Goal: Transaction & Acquisition: Download file/media

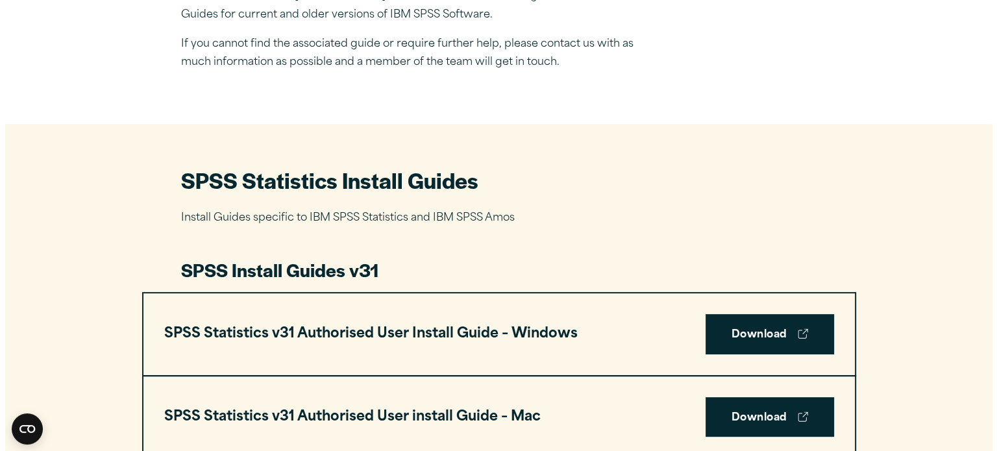
scroll to position [451, 0]
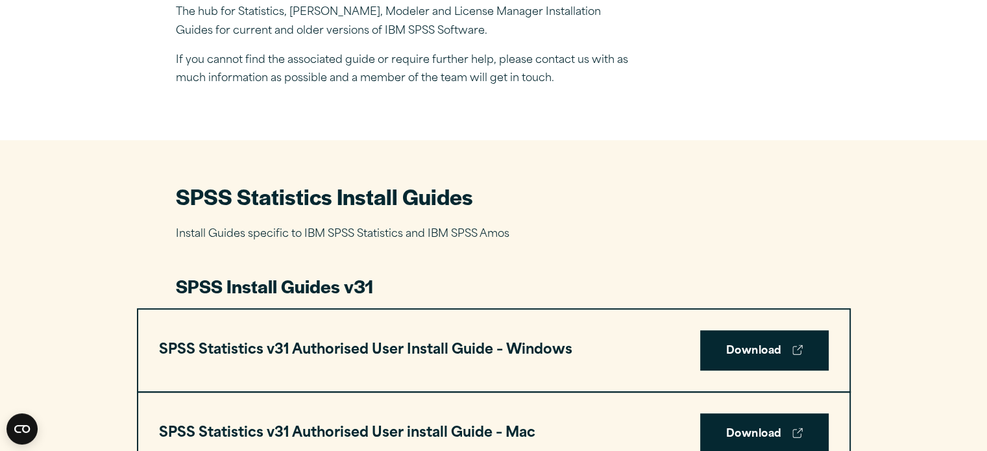
drag, startPoint x: 0, startPoint y: 0, endPoint x: 709, endPoint y: 371, distance: 800.0
drag, startPoint x: 713, startPoint y: 371, endPoint x: 572, endPoint y: 408, distance: 145.4
click at [572, 408] on section "SPSS Statistics v31 Authorised User Install Guide – Windows Download SPSS Stati…" at bounding box center [494, 391] width 714 height 167
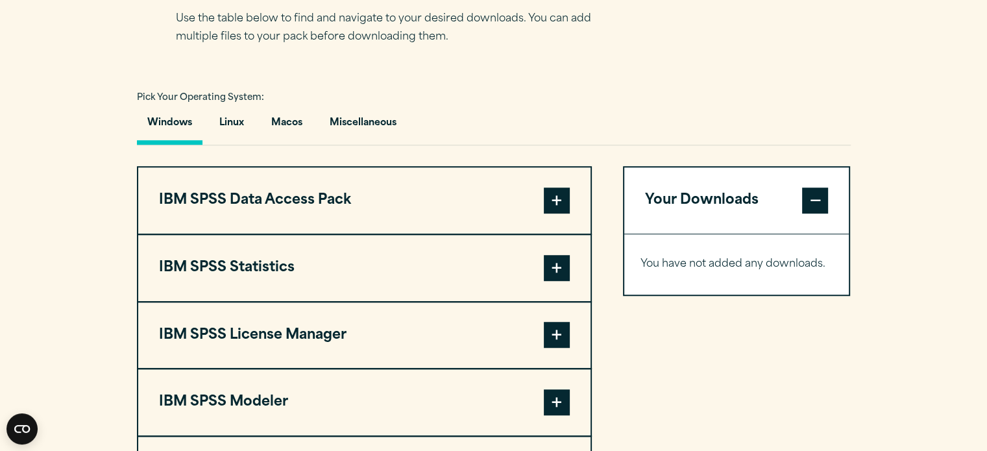
scroll to position [888, 0]
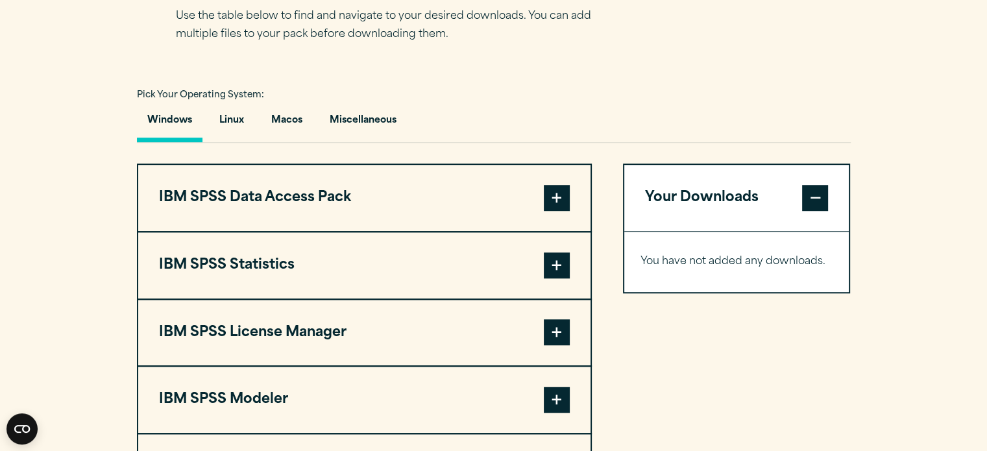
click at [561, 263] on span at bounding box center [557, 265] width 26 height 26
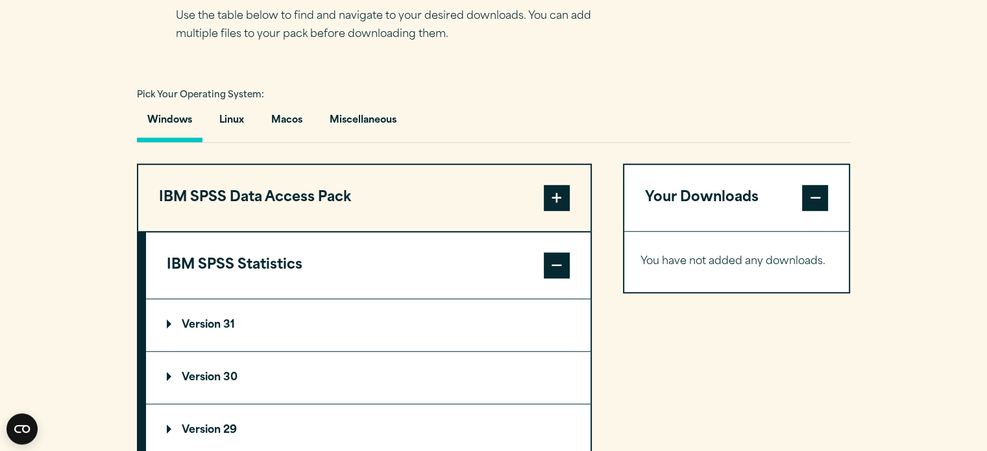
click at [199, 324] on p "Version 31" at bounding box center [201, 325] width 68 height 10
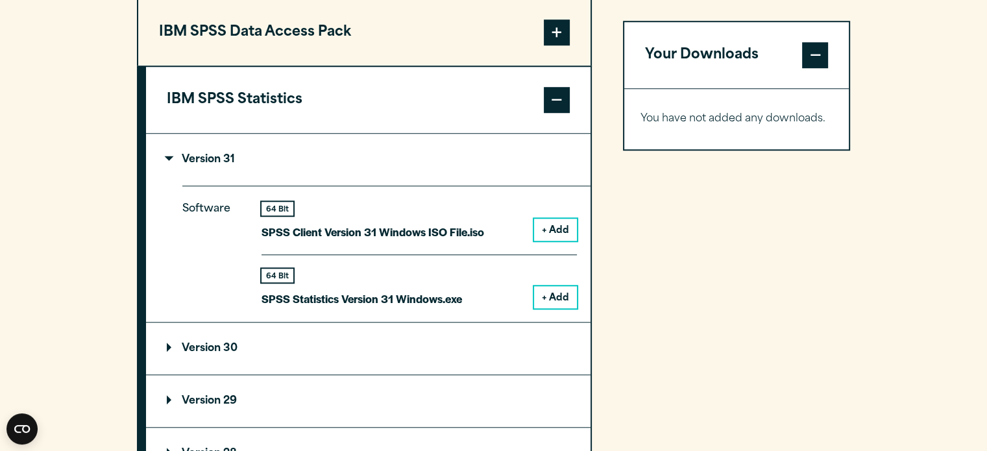
scroll to position [1056, 0]
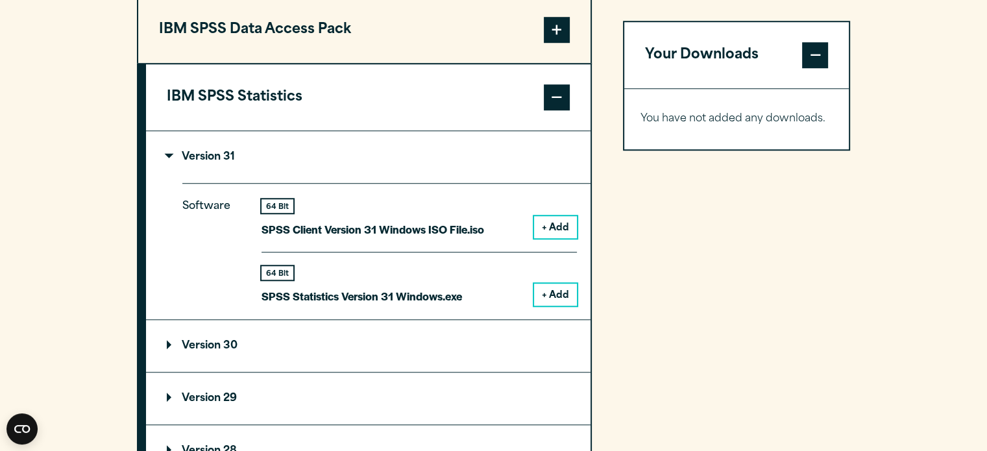
click at [548, 293] on button "+ Add" at bounding box center [555, 295] width 43 height 22
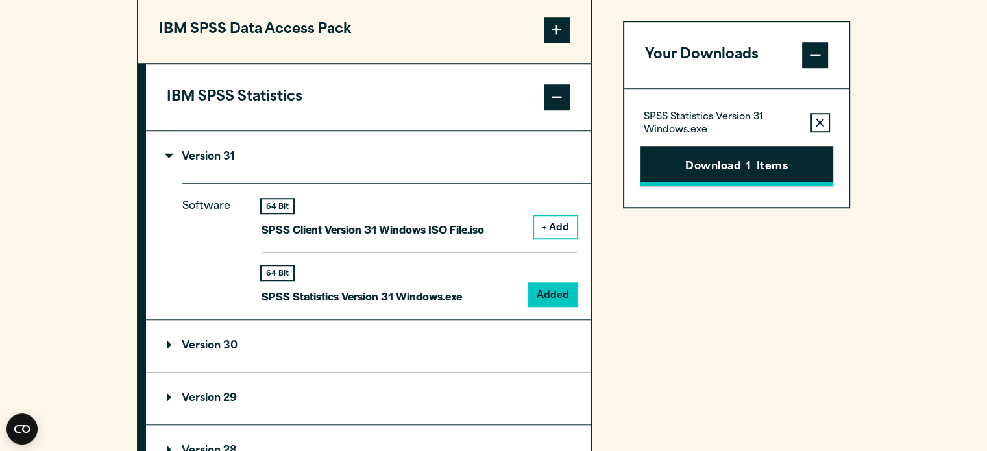
click at [733, 162] on button "Download 1 Items" at bounding box center [737, 166] width 193 height 40
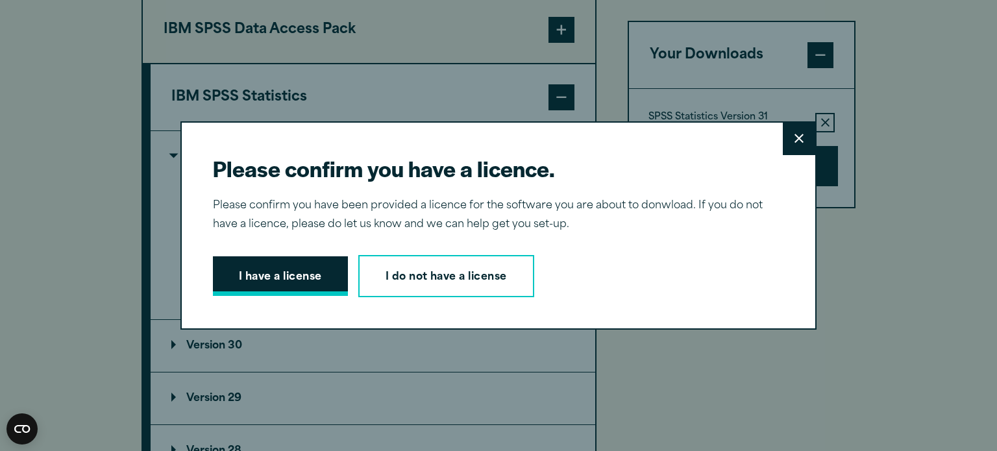
click at [274, 268] on button "I have a license" at bounding box center [280, 276] width 135 height 40
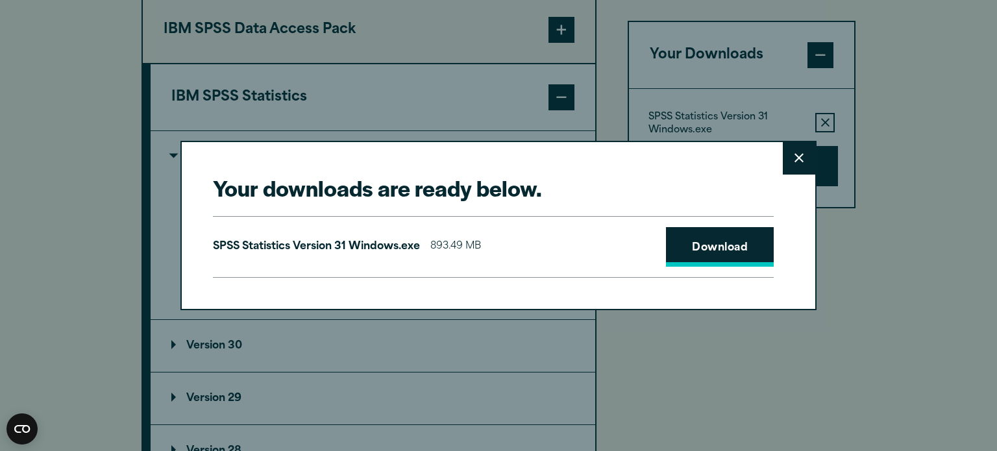
click at [688, 245] on link "Download" at bounding box center [720, 247] width 108 height 40
click at [798, 153] on icon at bounding box center [798, 158] width 9 height 10
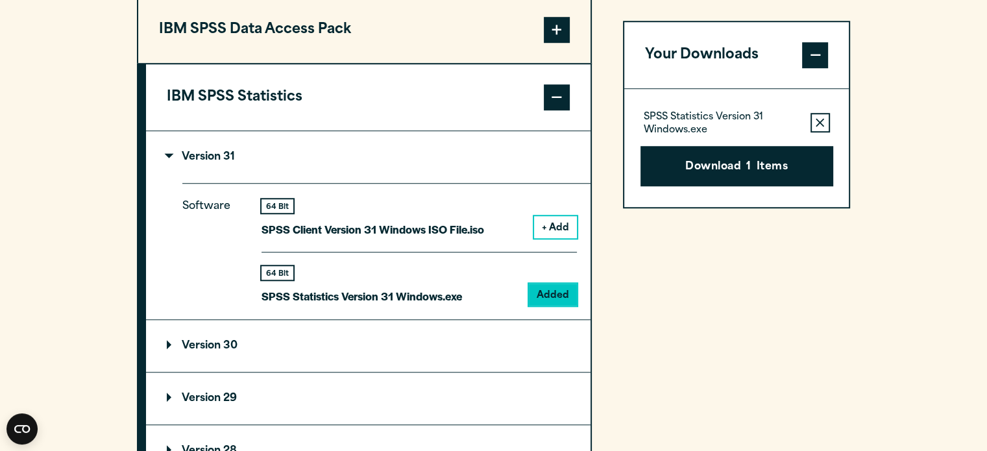
click at [249, 338] on summary "Version 30" at bounding box center [368, 346] width 445 height 52
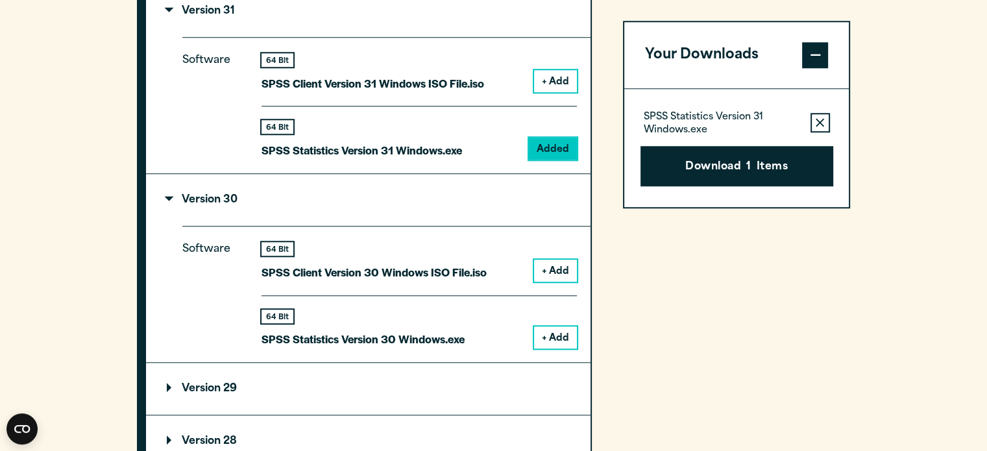
scroll to position [1209, 0]
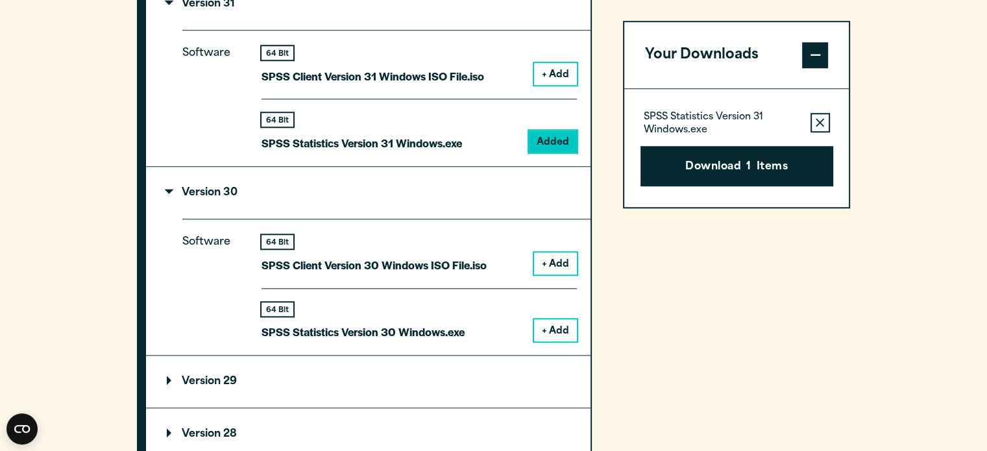
click at [822, 122] on icon "button" at bounding box center [820, 122] width 8 height 9
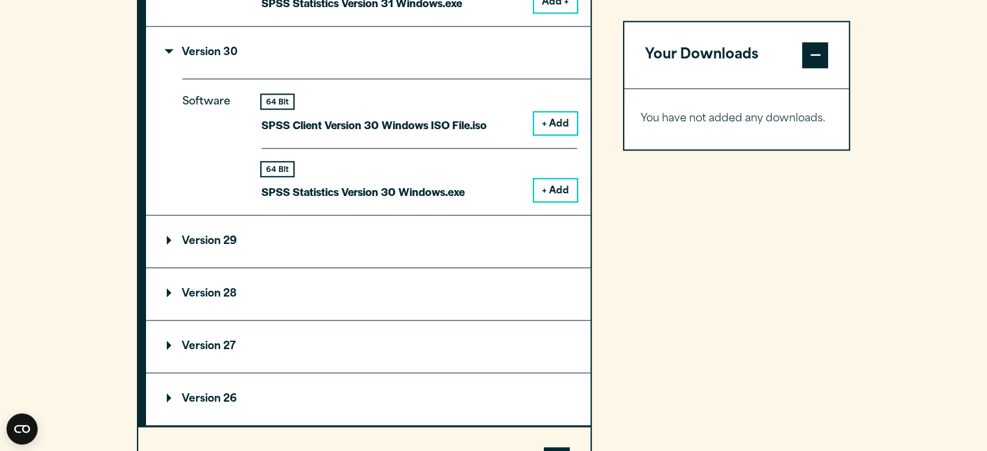
scroll to position [1350, 0]
click at [239, 226] on summary "Version 29" at bounding box center [368, 241] width 445 height 52
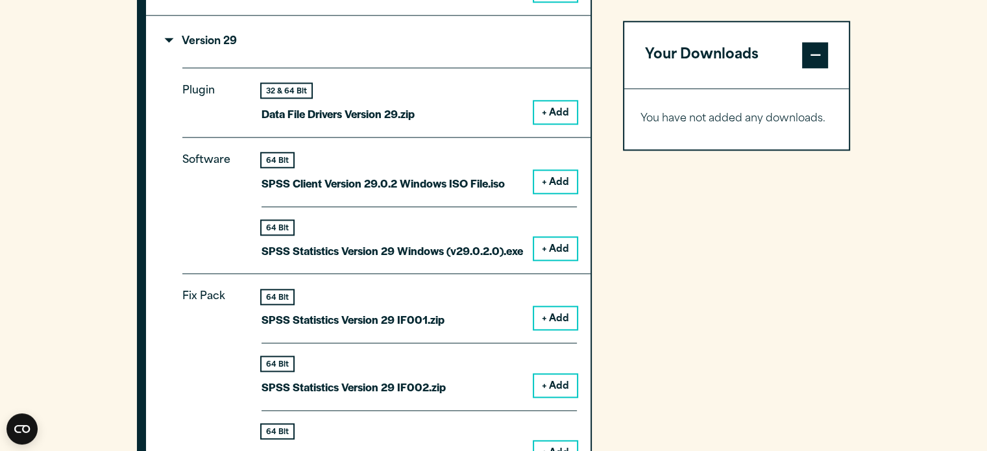
scroll to position [1548, 0]
click at [563, 246] on button "+ Add" at bounding box center [555, 249] width 43 height 22
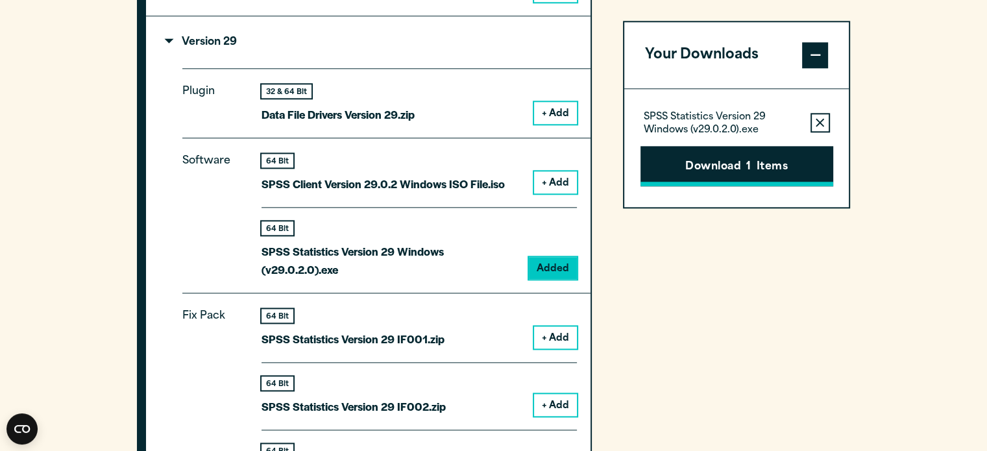
click at [753, 169] on button "Download 1 Items" at bounding box center [737, 166] width 193 height 40
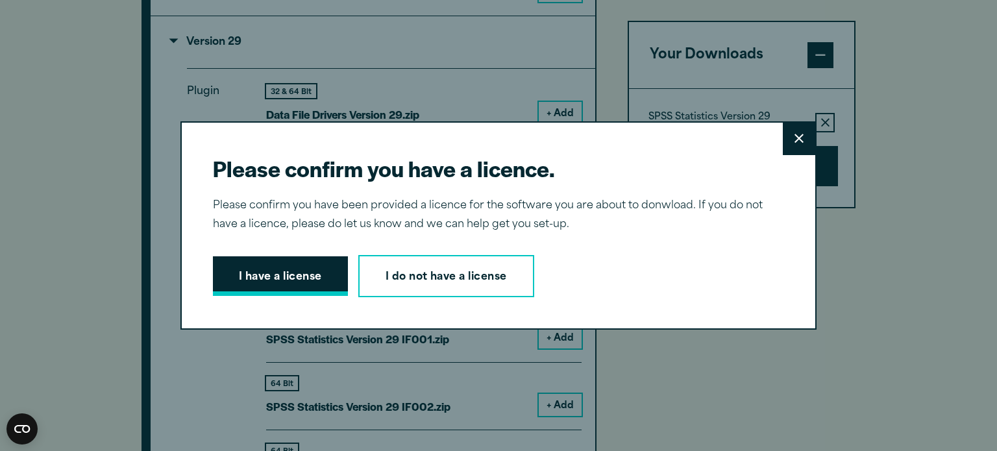
click at [286, 281] on button "I have a license" at bounding box center [280, 276] width 135 height 40
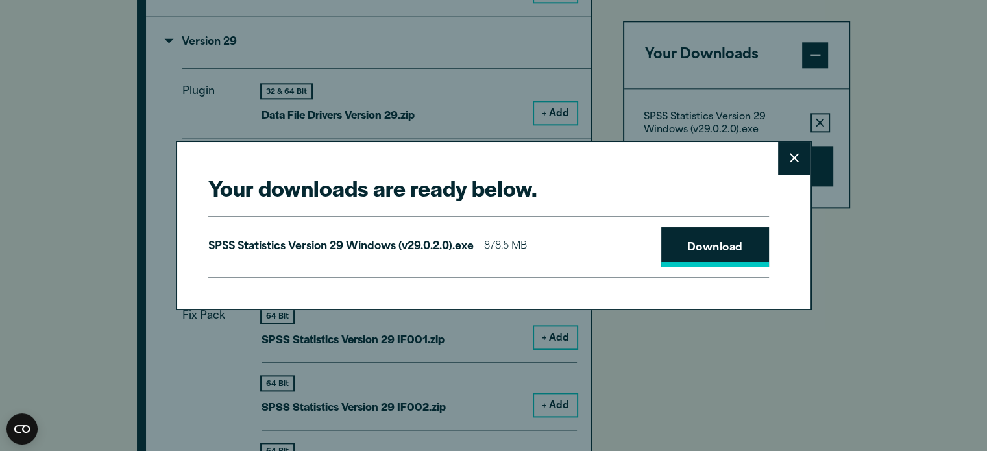
click at [696, 244] on link "Download" at bounding box center [715, 247] width 108 height 40
